Goal: Task Accomplishment & Management: Manage account settings

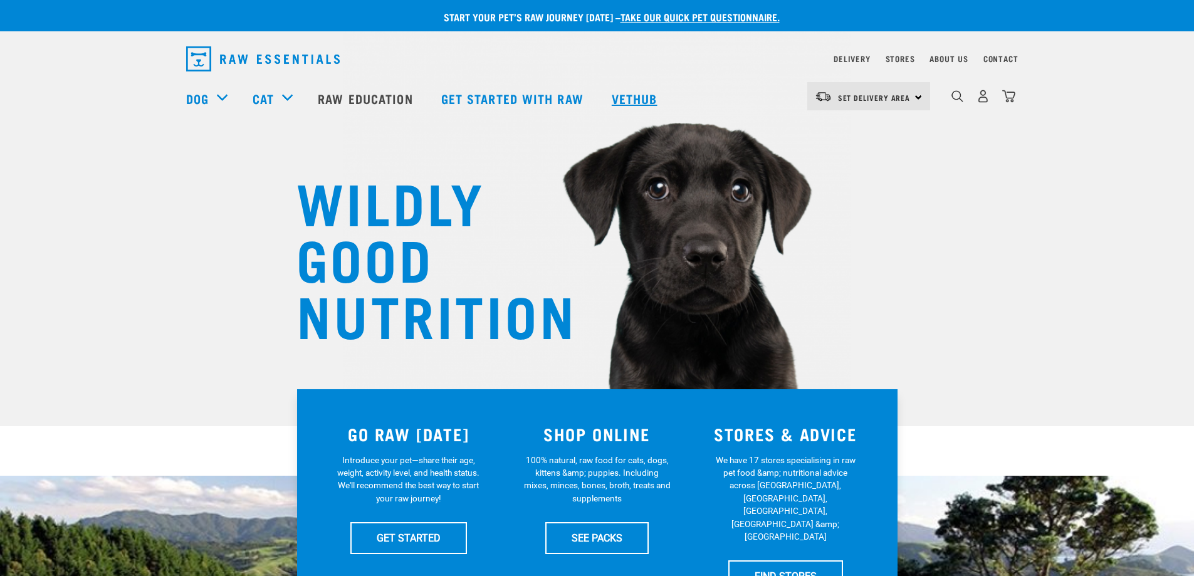
click at [629, 101] on link "Vethub" at bounding box center [636, 98] width 74 height 50
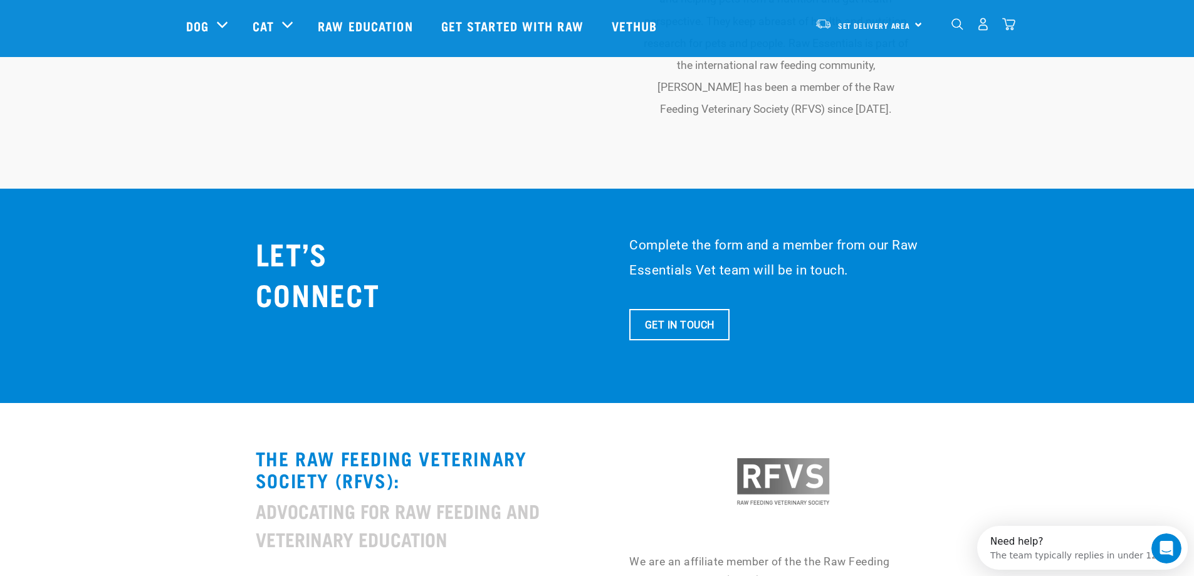
click at [686, 309] on link "Get In Touch" at bounding box center [679, 324] width 100 height 31
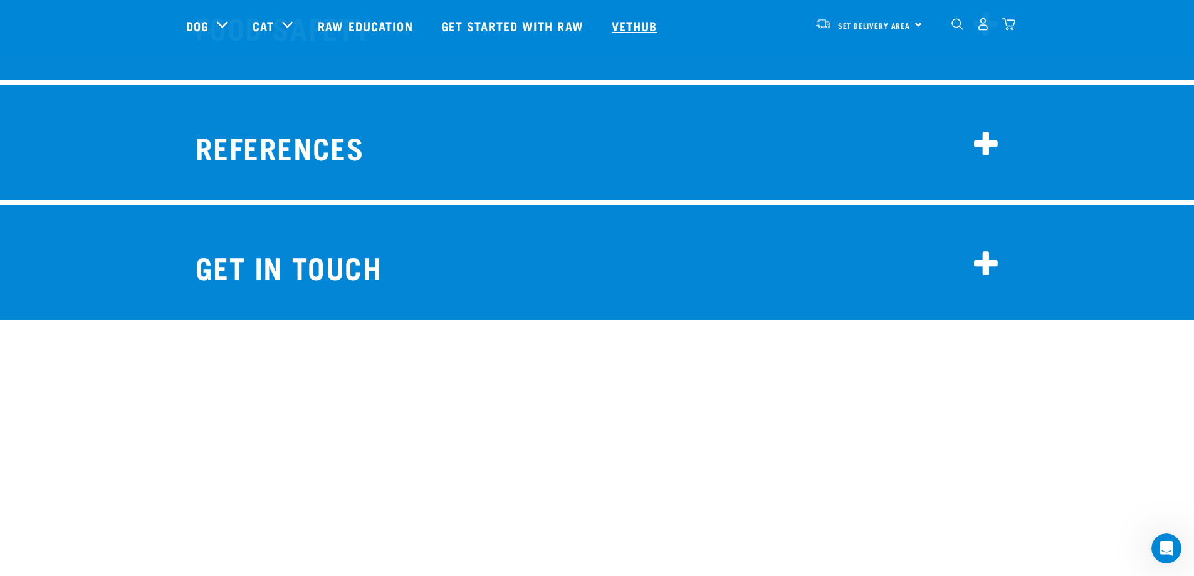
click at [642, 19] on link "Vethub" at bounding box center [636, 26] width 74 height 50
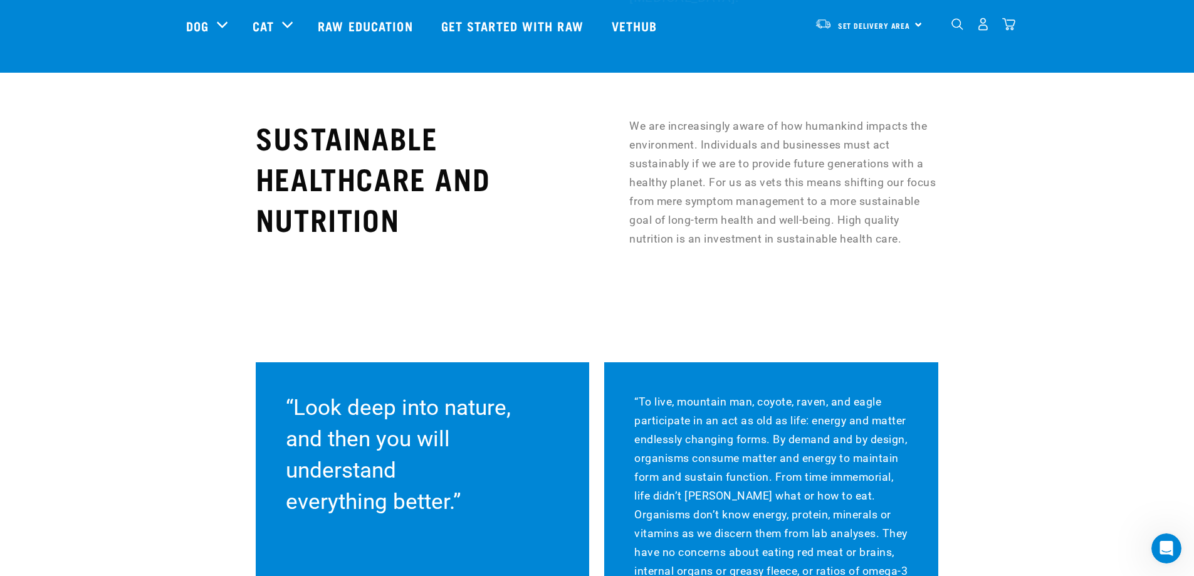
scroll to position [8735, 0]
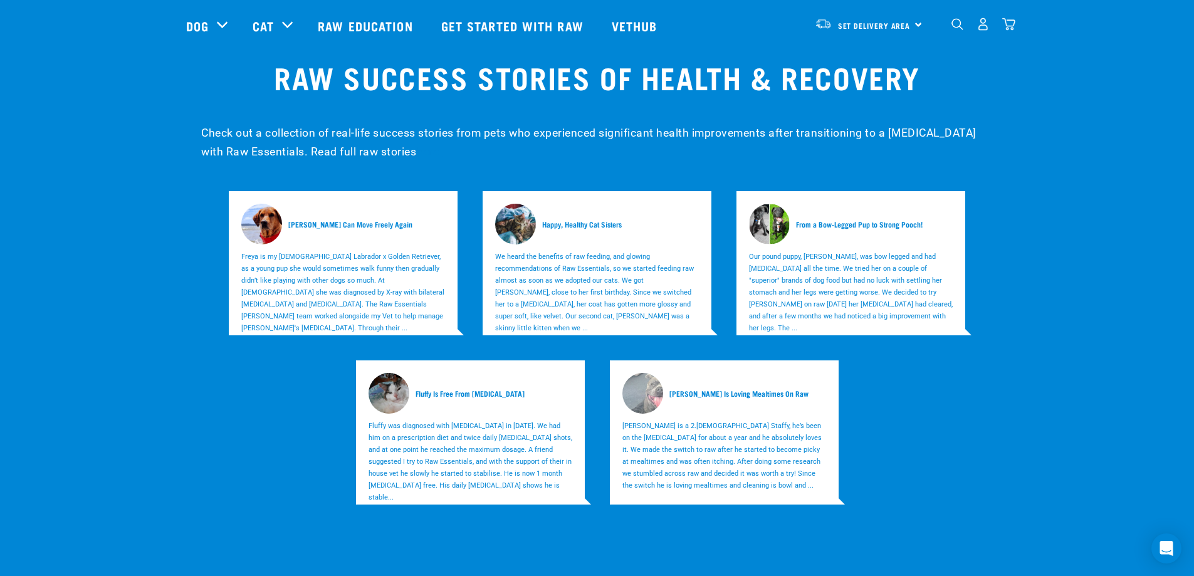
scroll to position [4137, 0]
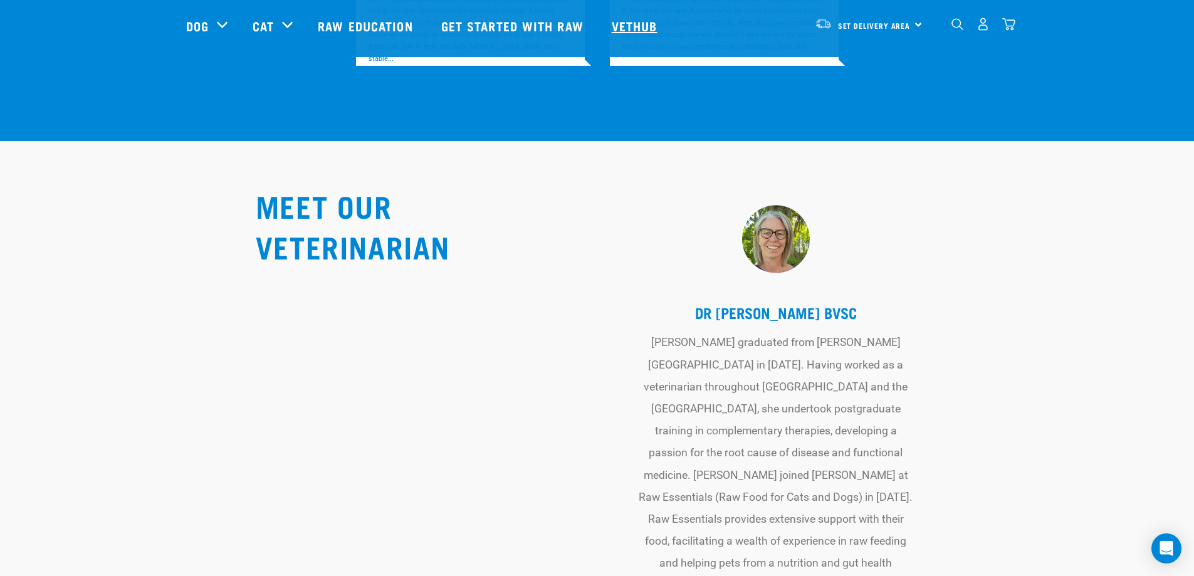
click at [638, 26] on link "Vethub" at bounding box center [636, 26] width 74 height 50
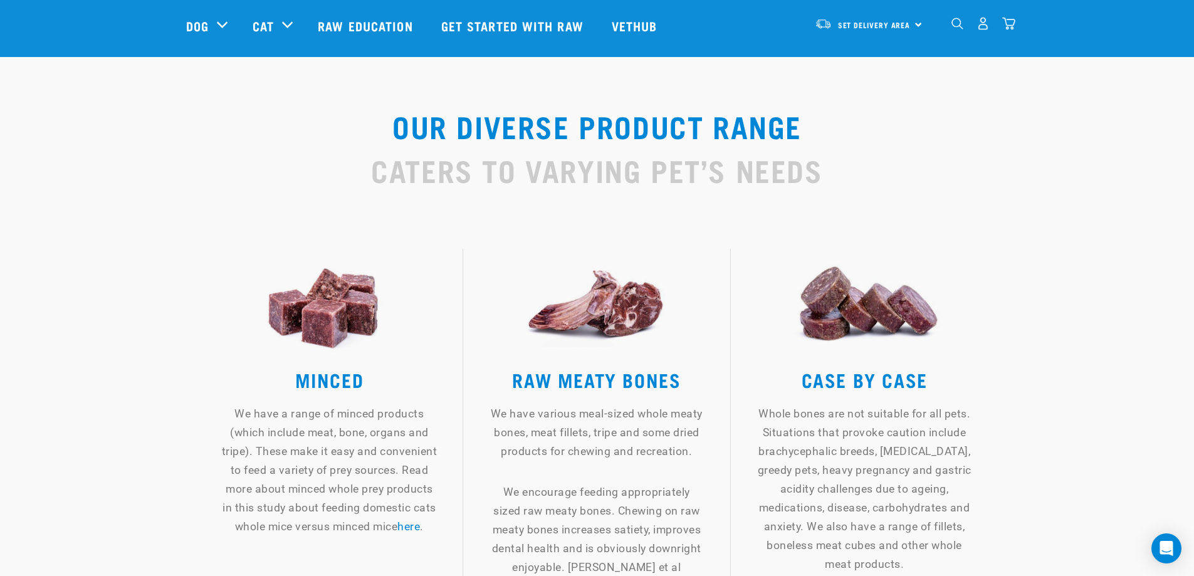
scroll to position [1567, 0]
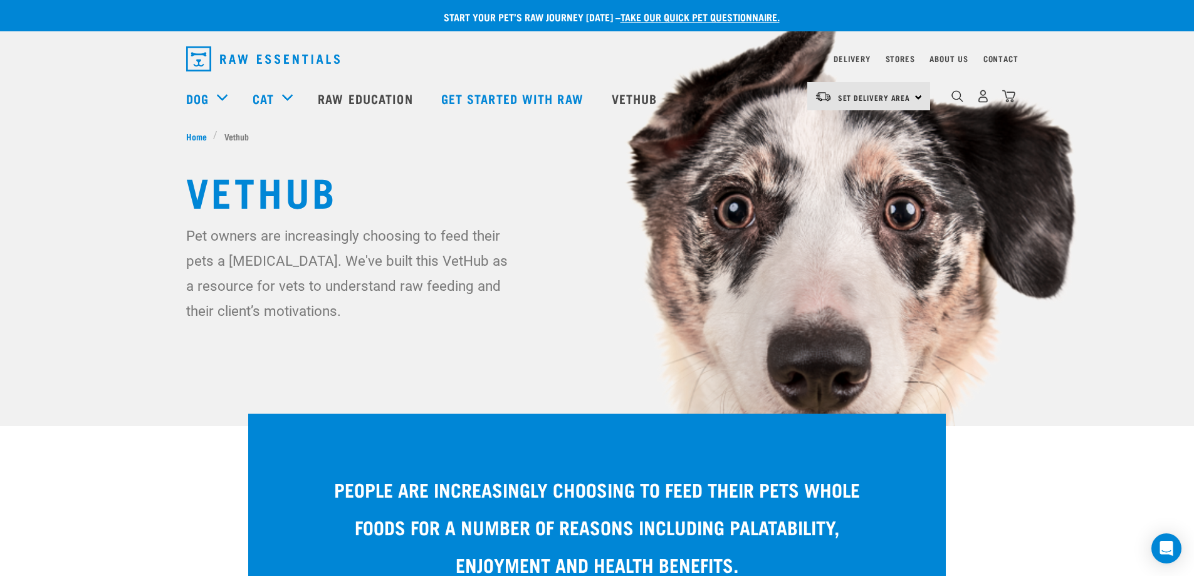
click at [758, 191] on h1 "Vethub" at bounding box center [597, 190] width 822 height 45
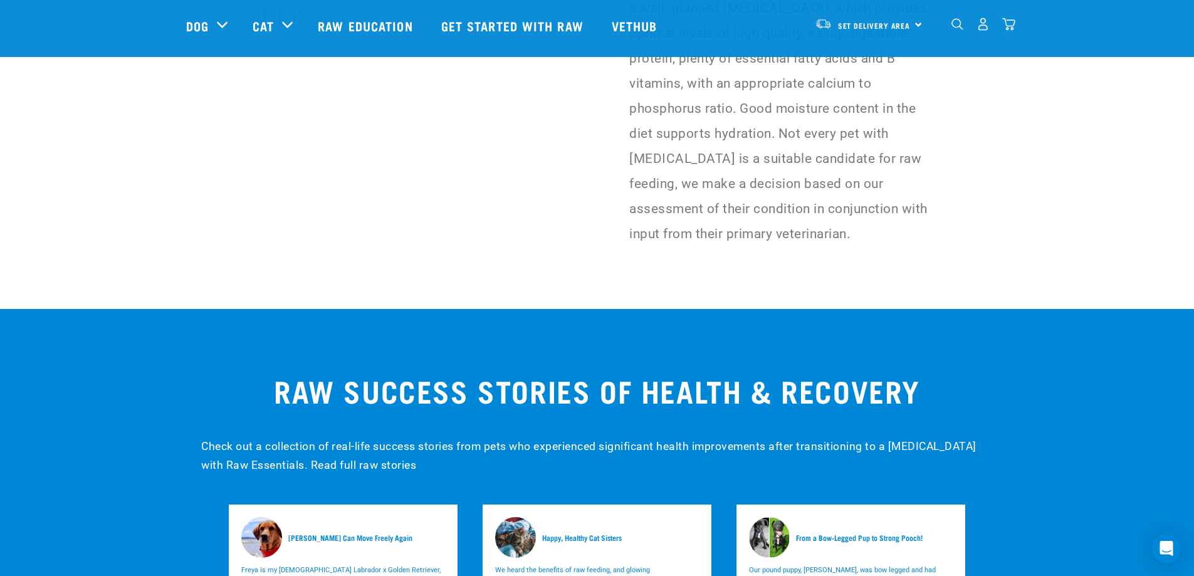
scroll to position [3761, 0]
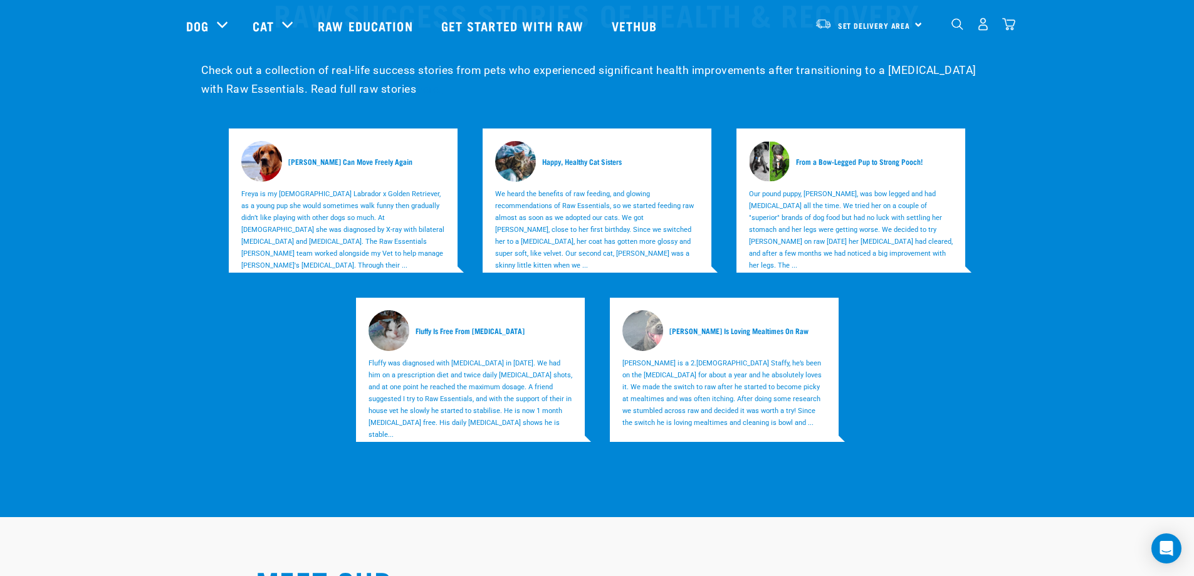
click at [980, 25] on img "dropdown navigation" at bounding box center [983, 24] width 13 height 13
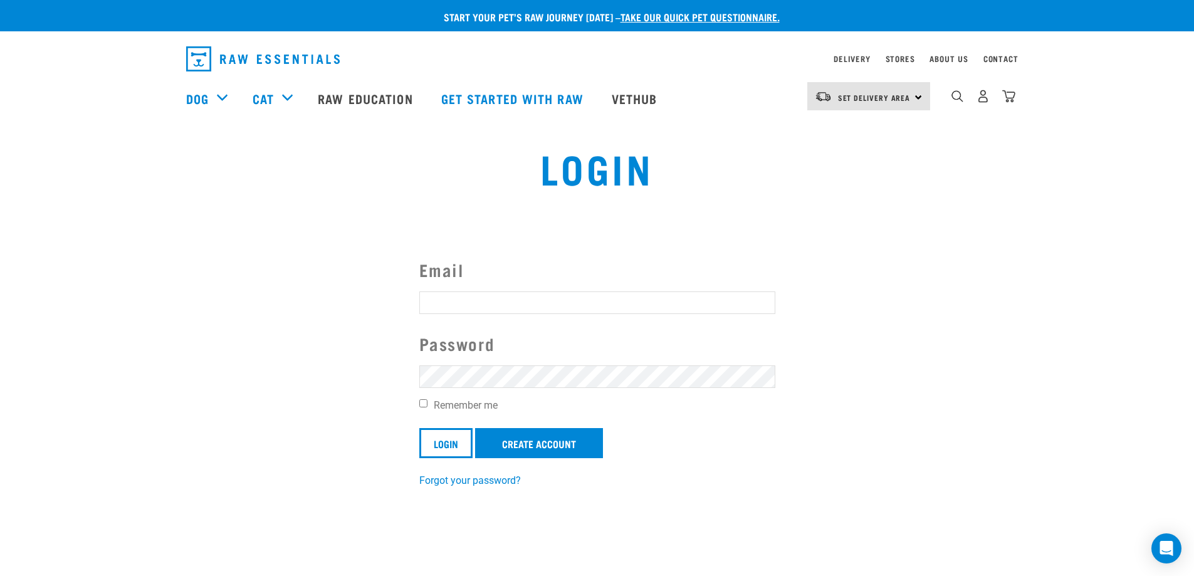
drag, startPoint x: 490, startPoint y: 313, endPoint x: 493, endPoint y: 306, distance: 7.3
click at [490, 312] on input "Email" at bounding box center [597, 302] width 356 height 23
type input "info@bayfairvets.co.nz"
drag, startPoint x: 545, startPoint y: 307, endPoint x: 427, endPoint y: 299, distance: 118.1
click at [431, 300] on input "info@bayfairvets.co.nz" at bounding box center [597, 302] width 356 height 23
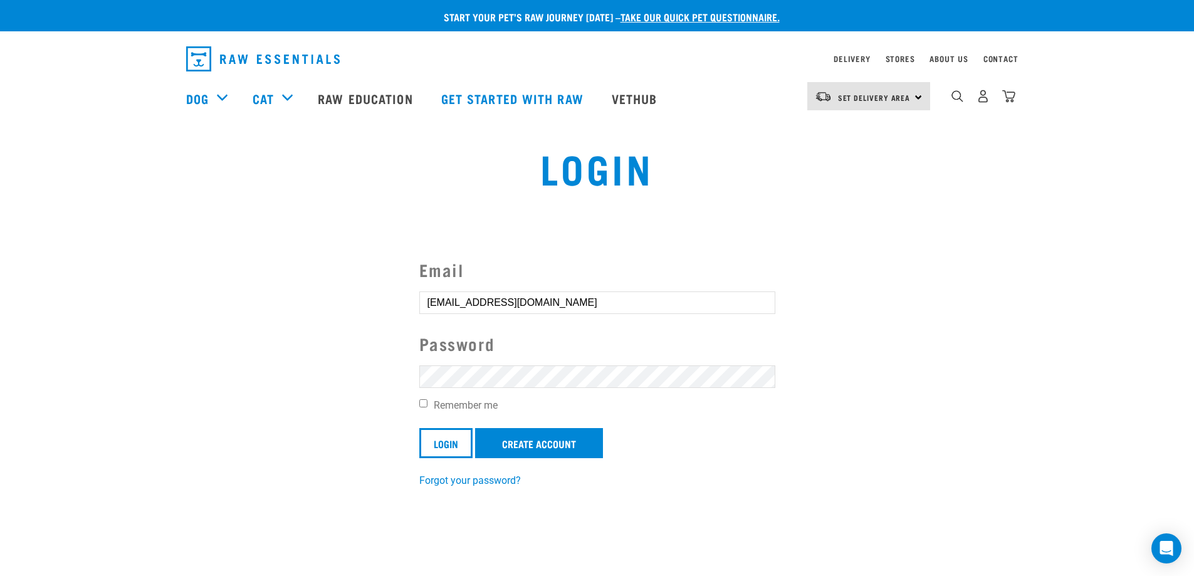
click at [1017, 317] on section "Email info@bayfairvets.co.nz Password Remember me Login Create Account Forgot y…" at bounding box center [597, 364] width 1194 height 278
drag, startPoint x: 553, startPoint y: 305, endPoint x: 463, endPoint y: 307, distance: 90.9
click at [339, 307] on section "Email info@bayfairvets.co.nz Password Remember me Login Create Account Forgot y…" at bounding box center [597, 364] width 1194 height 278
drag, startPoint x: 539, startPoint y: 308, endPoint x: 317, endPoint y: 273, distance: 224.6
click at [318, 280] on section "Email info@bayfairvets.co.nz Password Remember me Login Create Account Forgot y…" at bounding box center [597, 364] width 1194 height 278
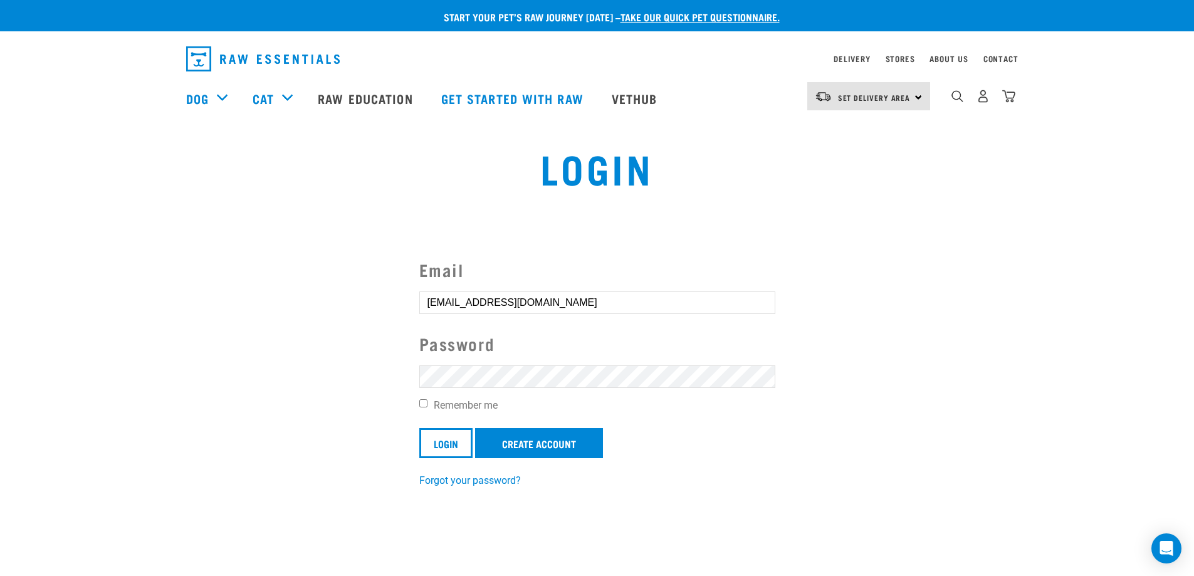
type input "annajeanmackenzie@gmail.com"
click at [419, 428] on input "Login" at bounding box center [445, 443] width 53 height 30
click at [0, 212] on article "Invalid username or password." at bounding box center [0, 288] width 0 height 576
click at [1010, 61] on link "Contact" at bounding box center [1000, 58] width 35 height 4
click at [1004, 58] on link "Contact" at bounding box center [1000, 58] width 35 height 4
